Goal: Information Seeking & Learning: Learn about a topic

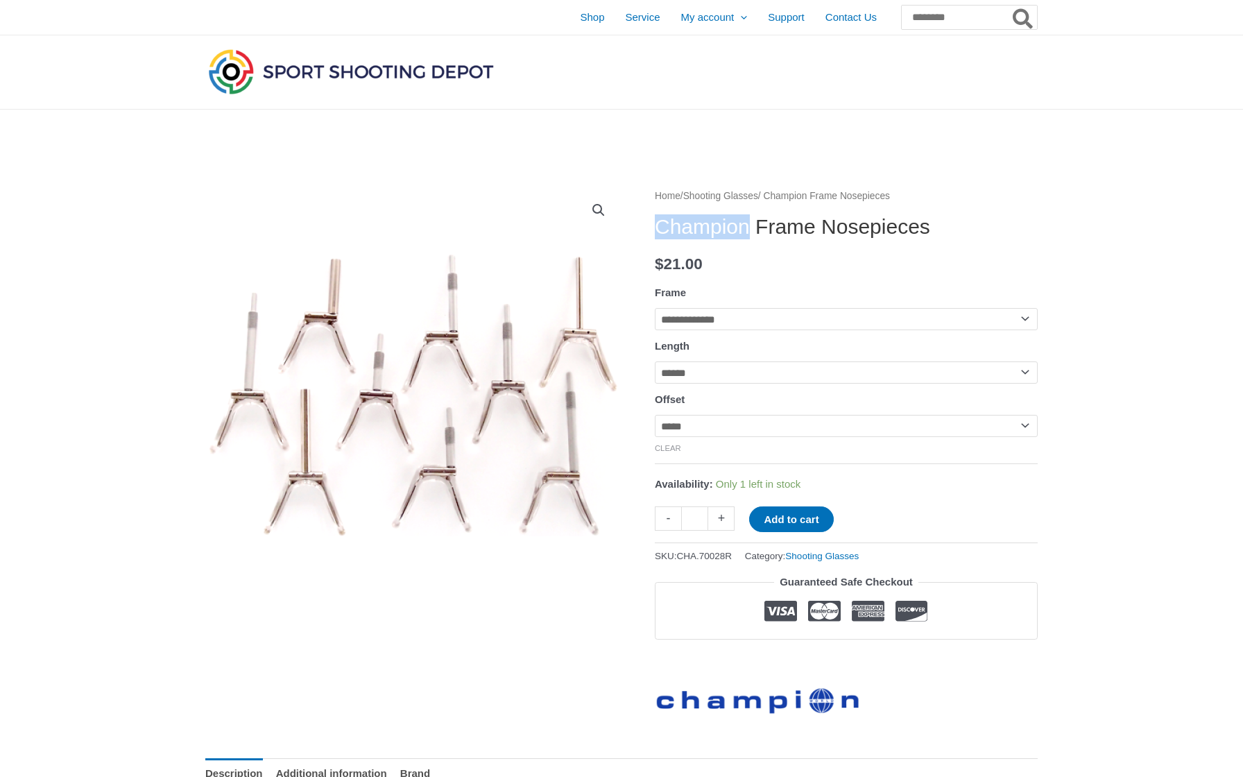
drag, startPoint x: 658, startPoint y: 227, endPoint x: 759, endPoint y: 227, distance: 102.0
click at [759, 227] on h1 "Champion Frame Nosepieces" at bounding box center [846, 226] width 383 height 25
copy h1 "Champion"
click at [938, 10] on input "Search for:" at bounding box center [968, 17] width 137 height 25
paste input "********"
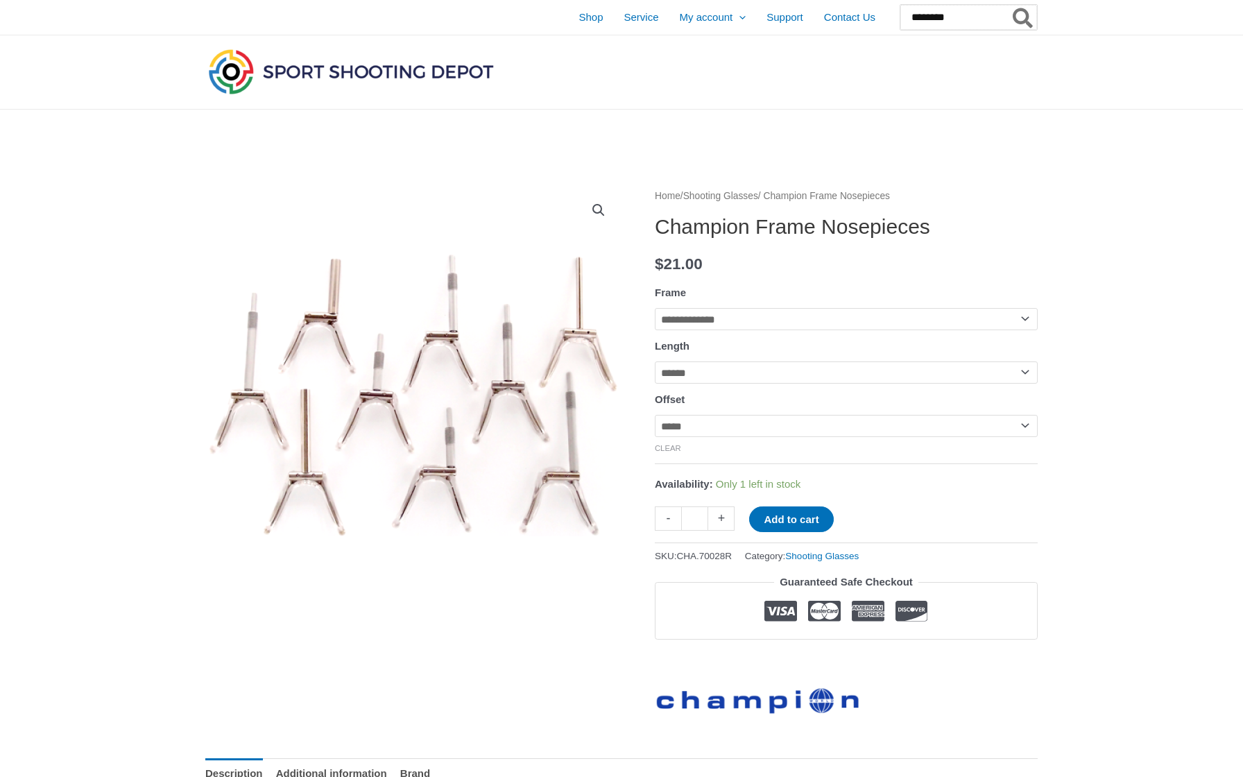
type input "********"
click at [1023, 17] on button "Search" at bounding box center [1023, 17] width 27 height 25
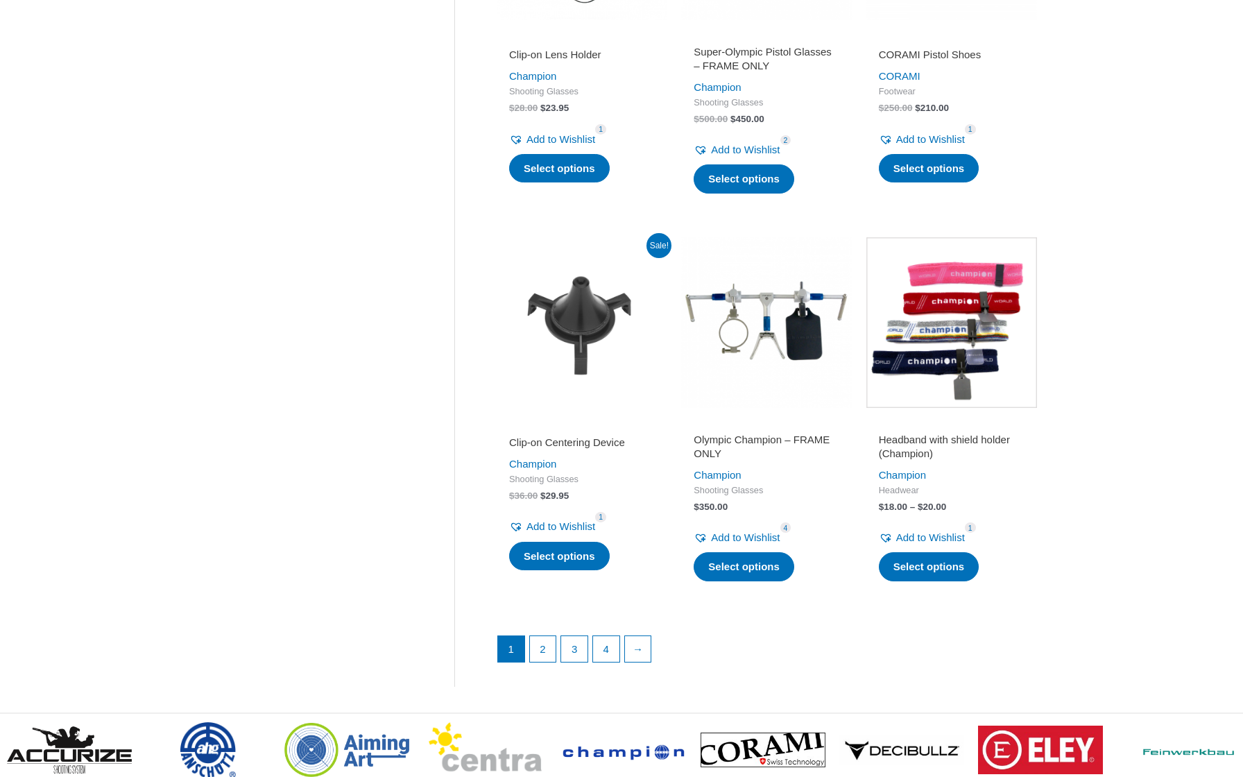
scroll to position [1620, 0]
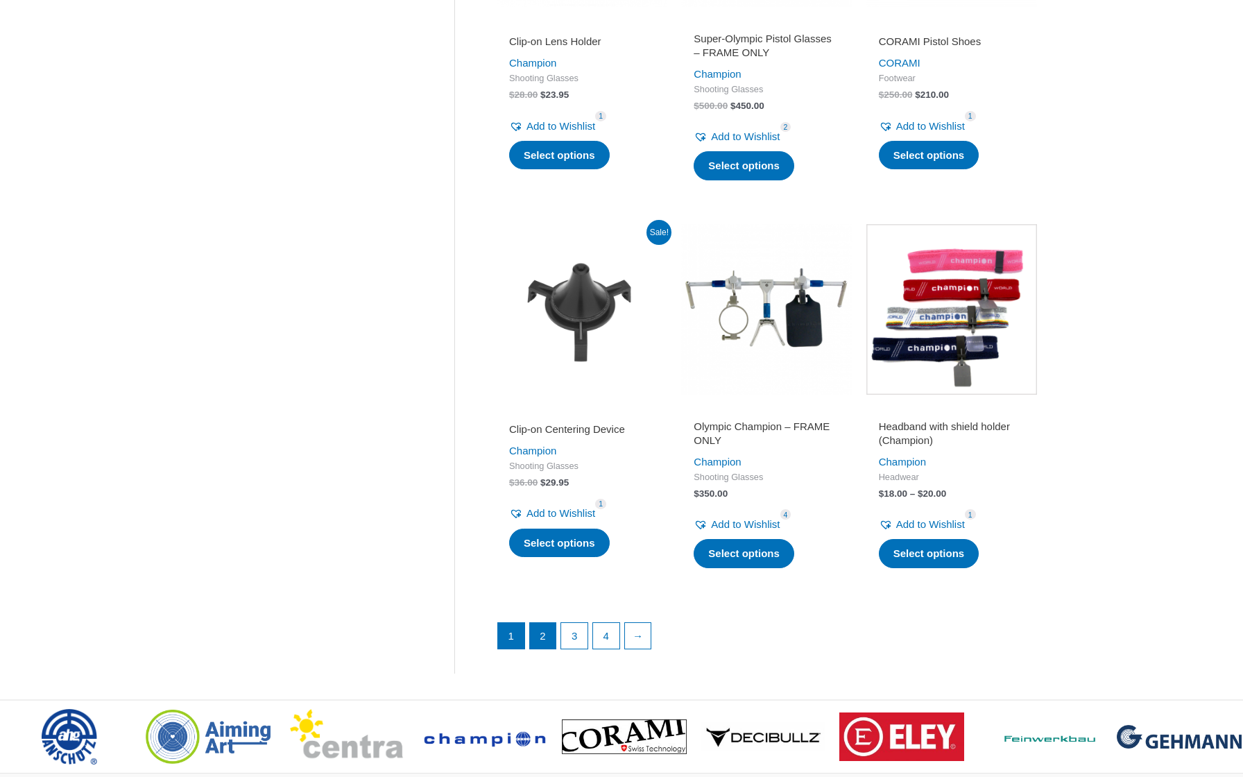
click at [551, 623] on link "2" at bounding box center [543, 636] width 26 height 26
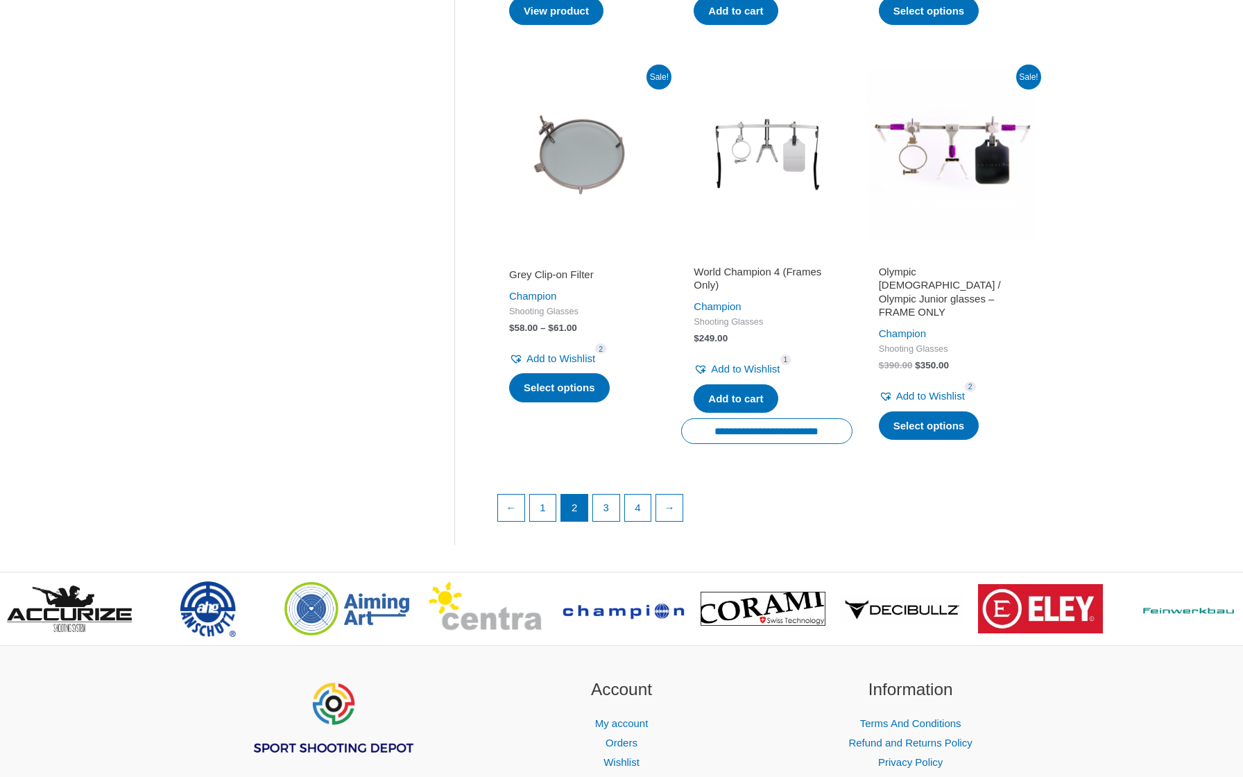
scroll to position [1801, 0]
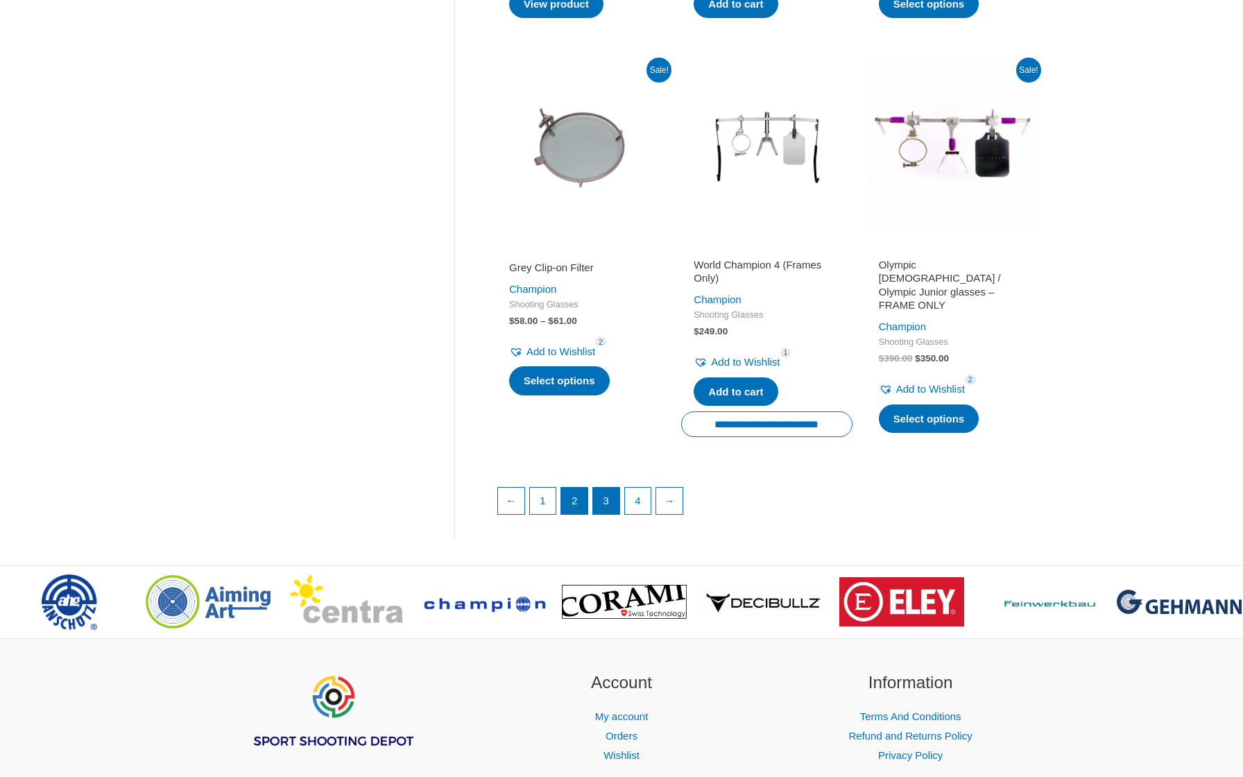
click at [619, 497] on link "3" at bounding box center [606, 501] width 26 height 26
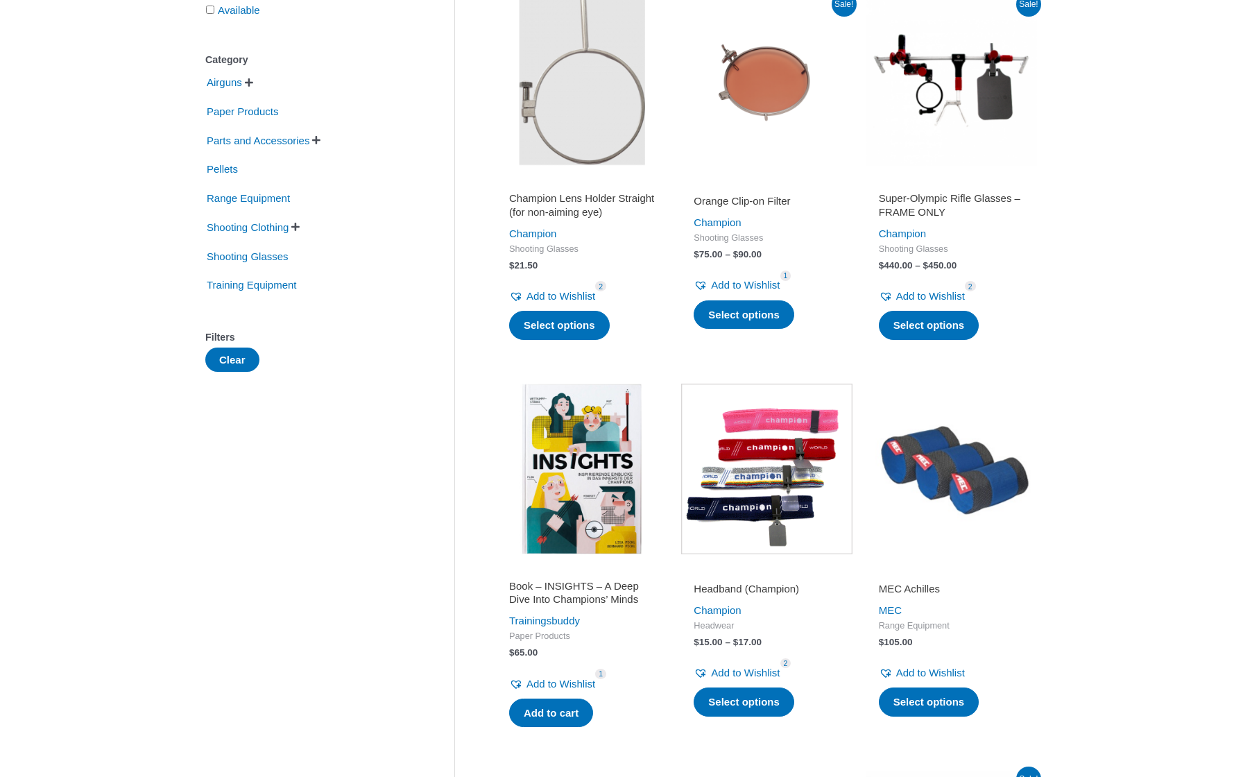
scroll to position [298, 0]
click at [959, 85] on img at bounding box center [951, 81] width 171 height 171
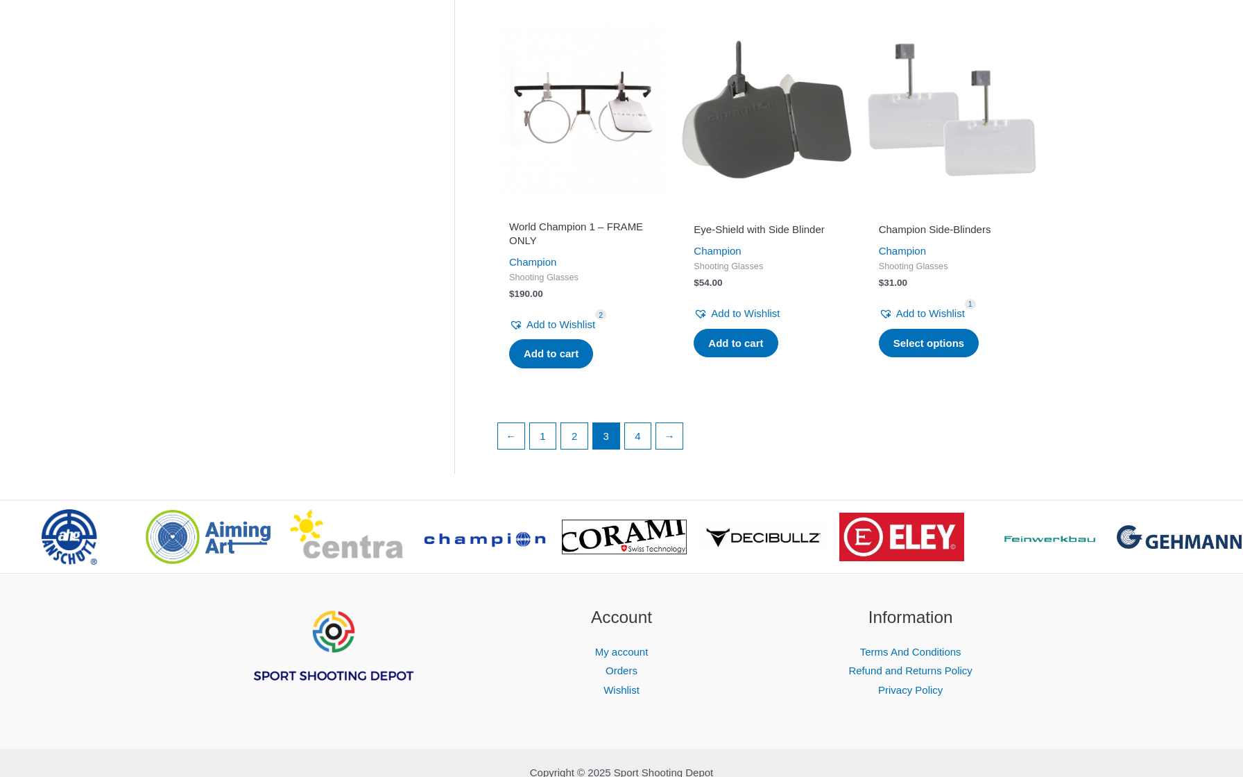
scroll to position [1848, 0]
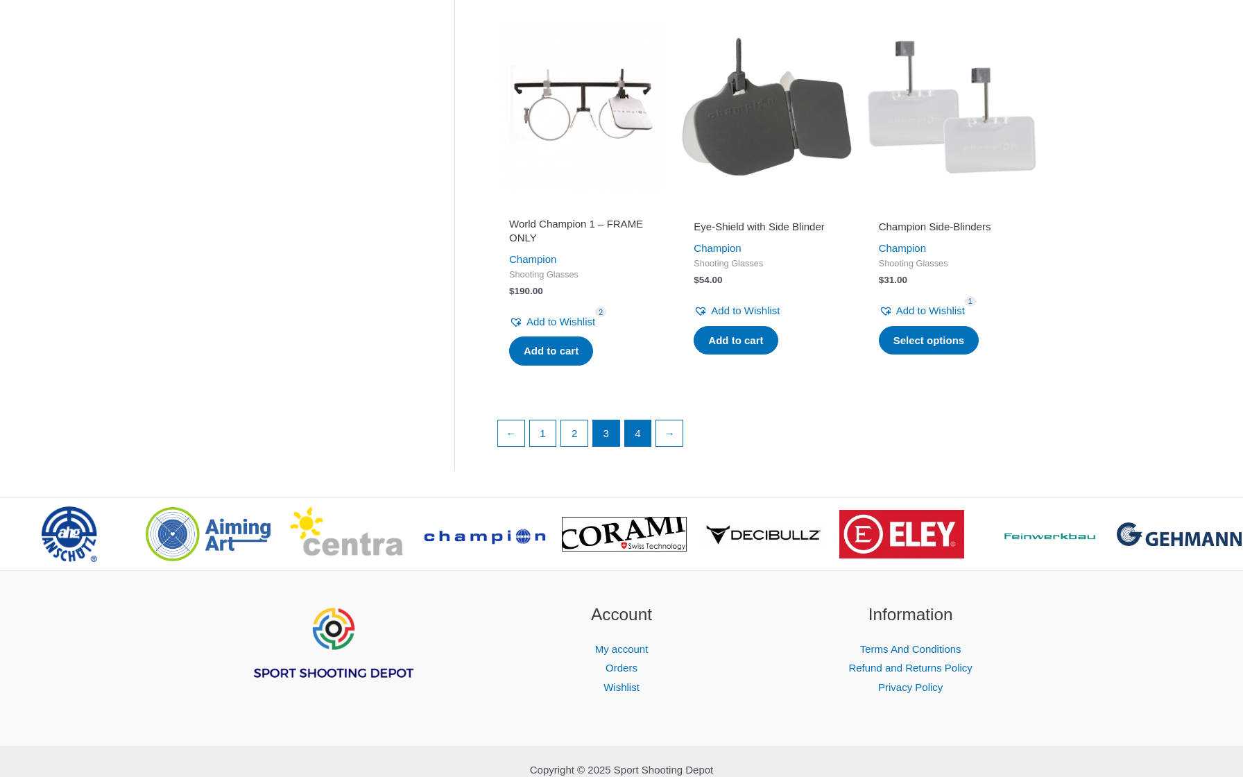
click at [637, 438] on link "4" at bounding box center [638, 433] width 26 height 26
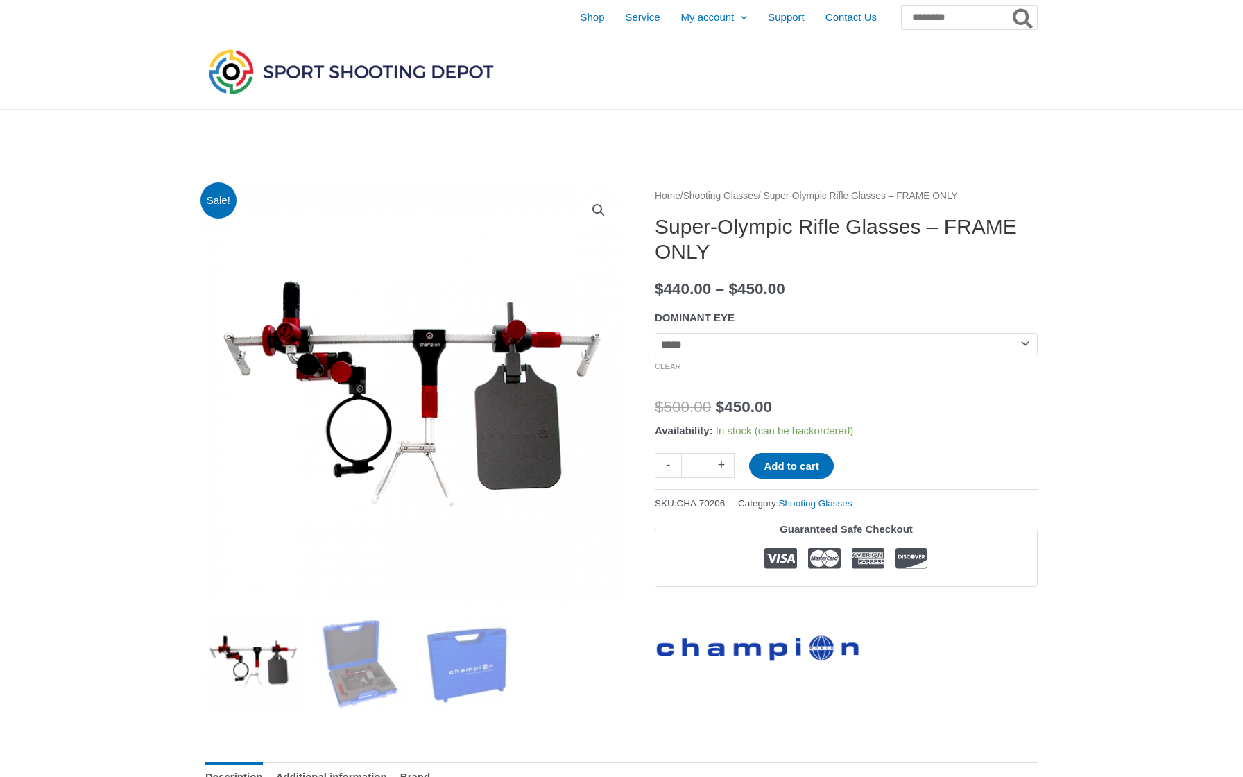
click at [407, 354] on img at bounding box center [413, 395] width 416 height 416
click at [484, 386] on img at bounding box center [413, 395] width 416 height 416
